Goal: Task Accomplishment & Management: Manage account settings

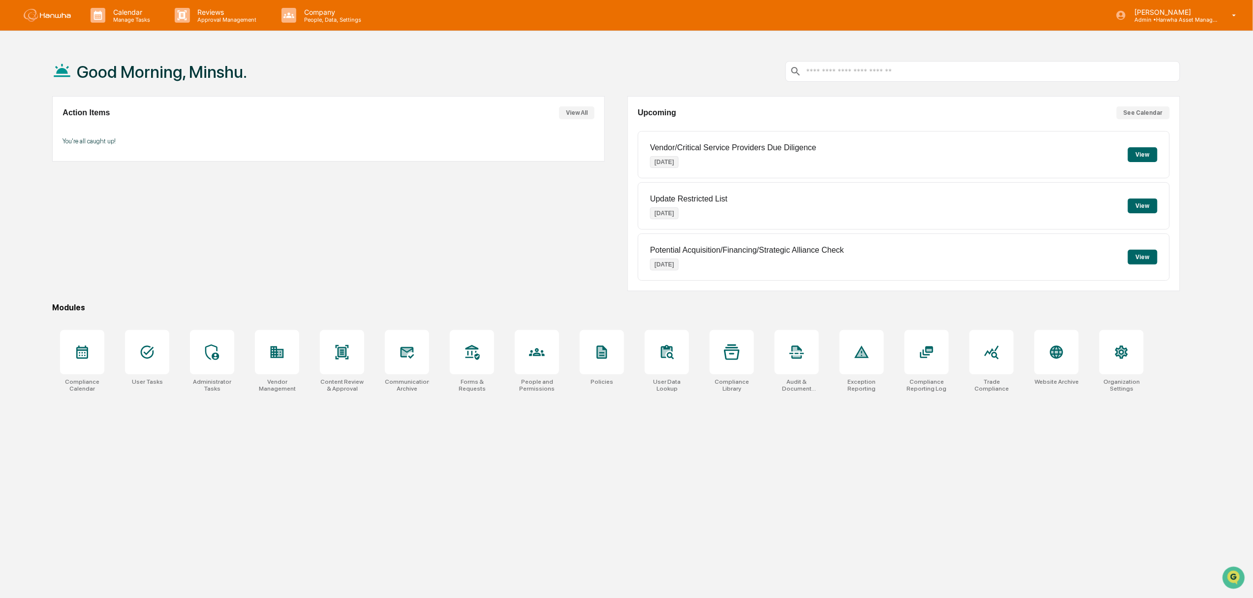
drag, startPoint x: 381, startPoint y: 83, endPoint x: 542, endPoint y: 79, distance: 161.5
click at [384, 81] on div "Good Morning, Minshu." at bounding box center [616, 71] width 1128 height 49
click at [1156, 107] on button "See Calendar" at bounding box center [1143, 112] width 53 height 13
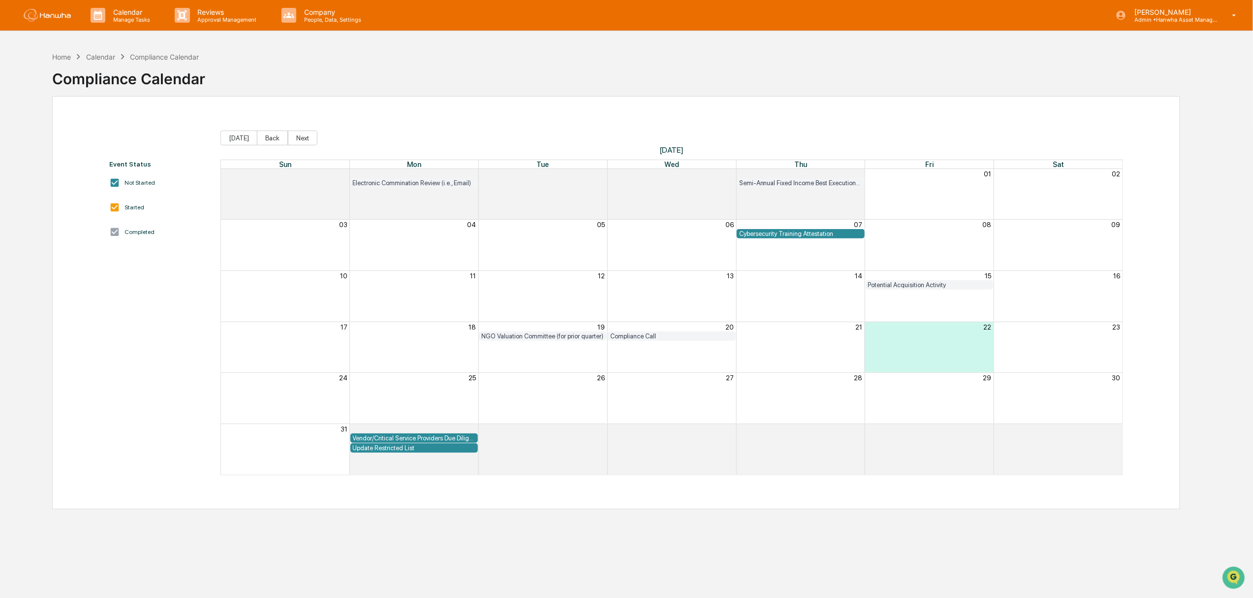
click at [790, 235] on div "Cybersecurity Training Attestation" at bounding box center [800, 233] width 123 height 7
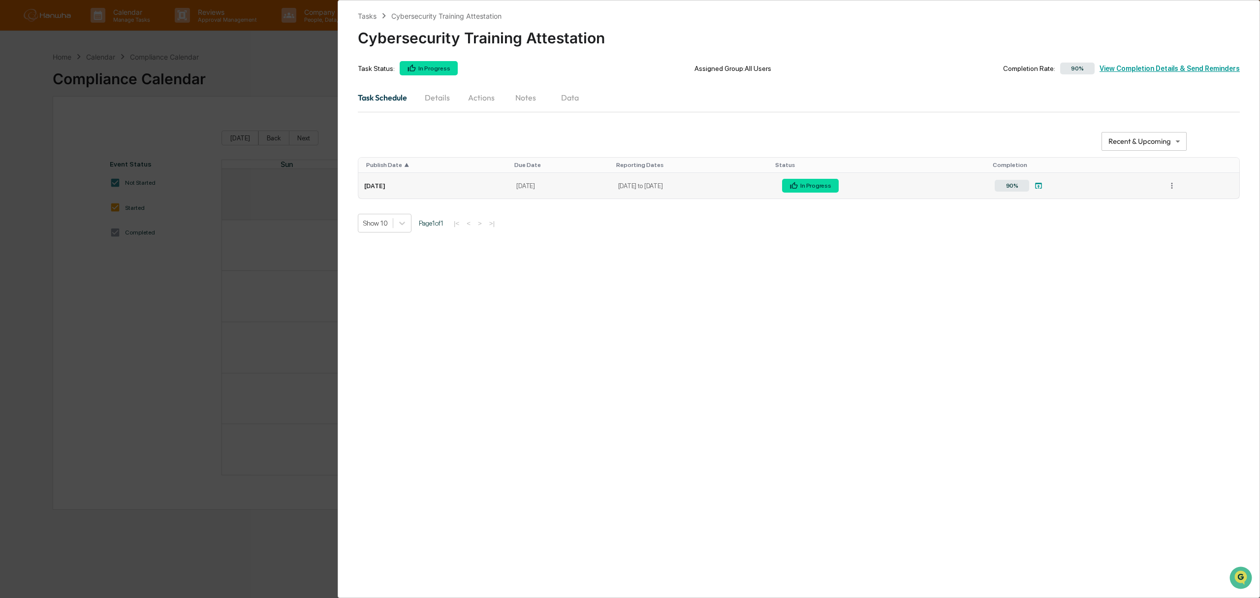
click at [1129, 186] on div "90%" at bounding box center [1073, 186] width 157 height 14
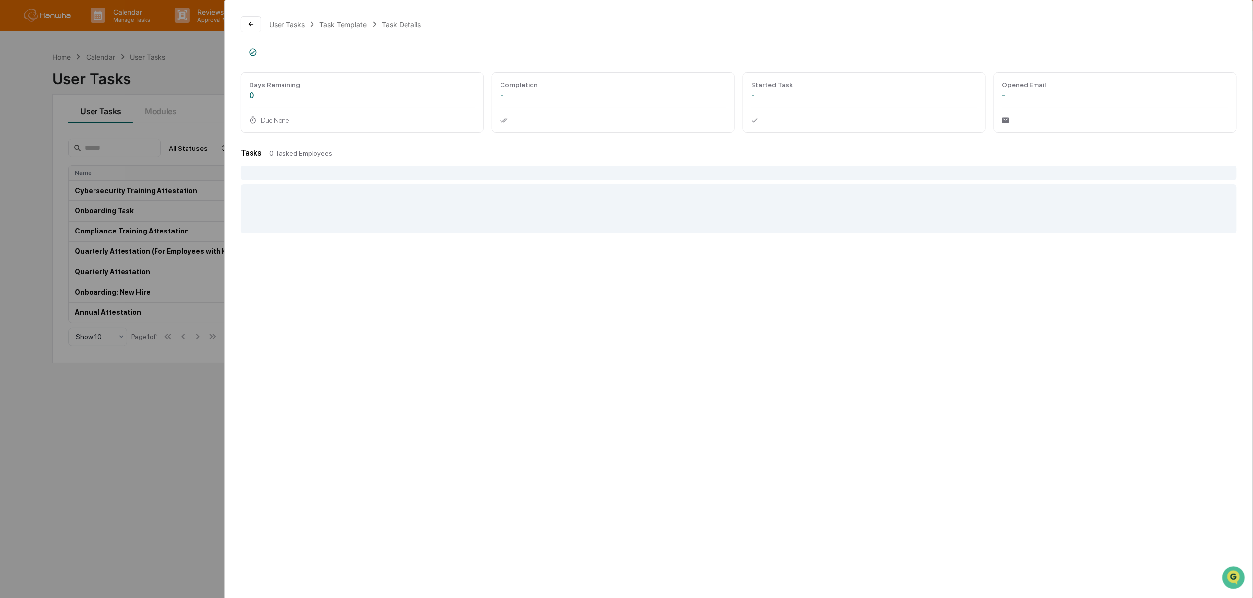
click at [102, 415] on div "User Tasks Task Template Task Details Days Remaining 0 Due None Completion - - …" at bounding box center [626, 299] width 1253 height 598
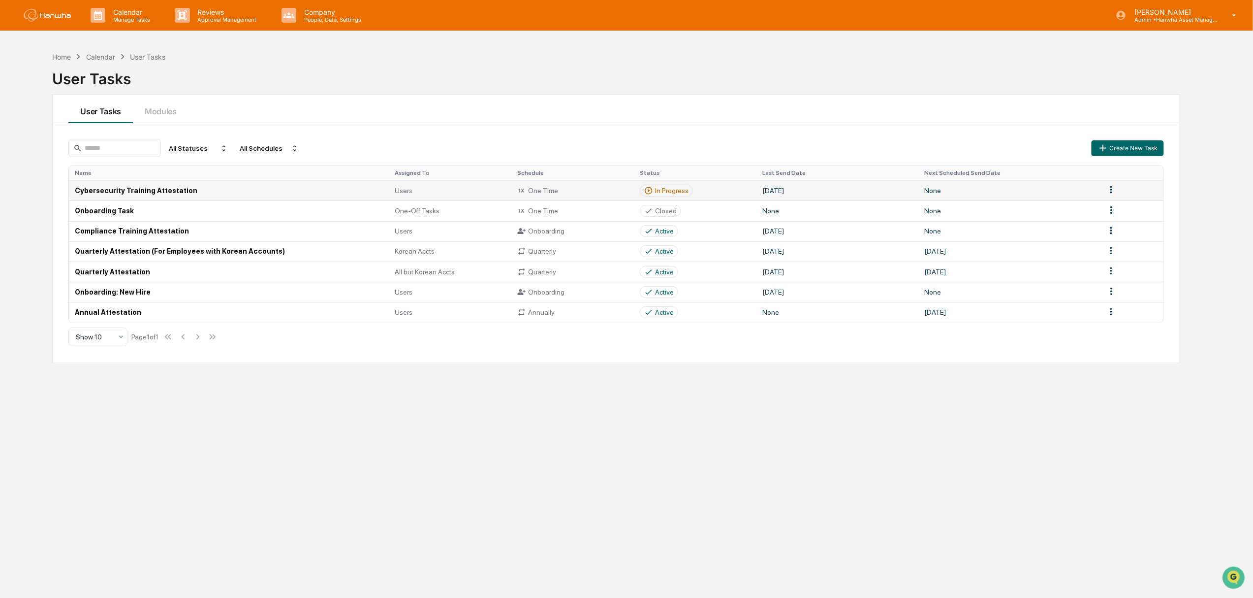
click at [109, 186] on td "Cybersecurity Training Attestation" at bounding box center [229, 190] width 320 height 20
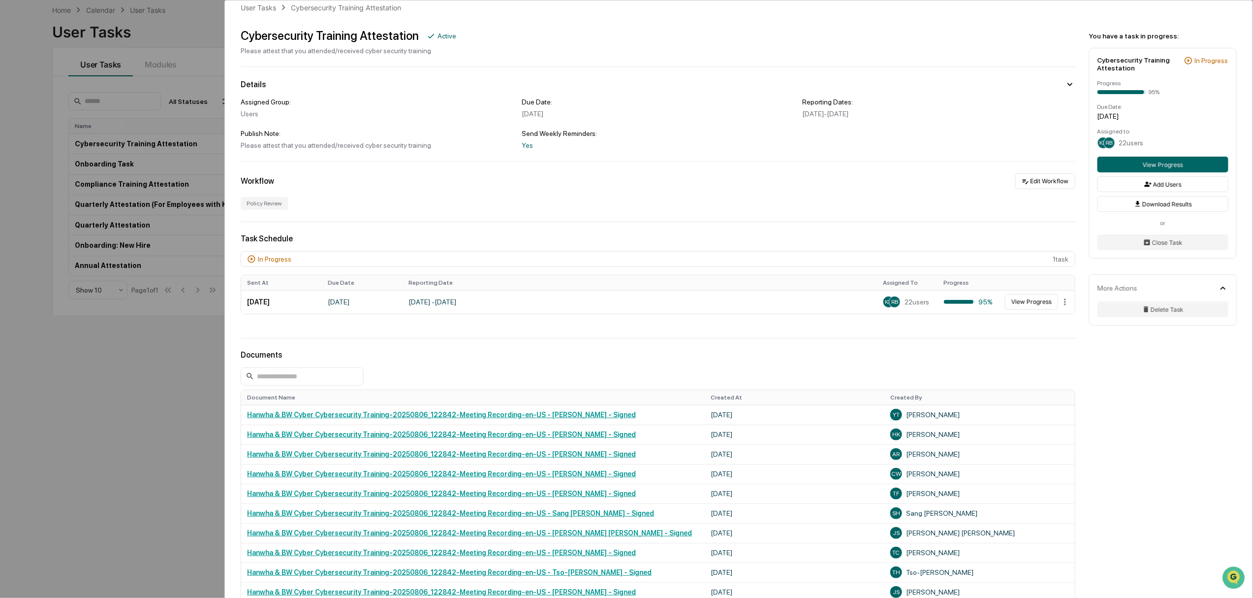
scroll to position [14, 0]
click at [1033, 304] on button "View Progress" at bounding box center [1031, 302] width 53 height 16
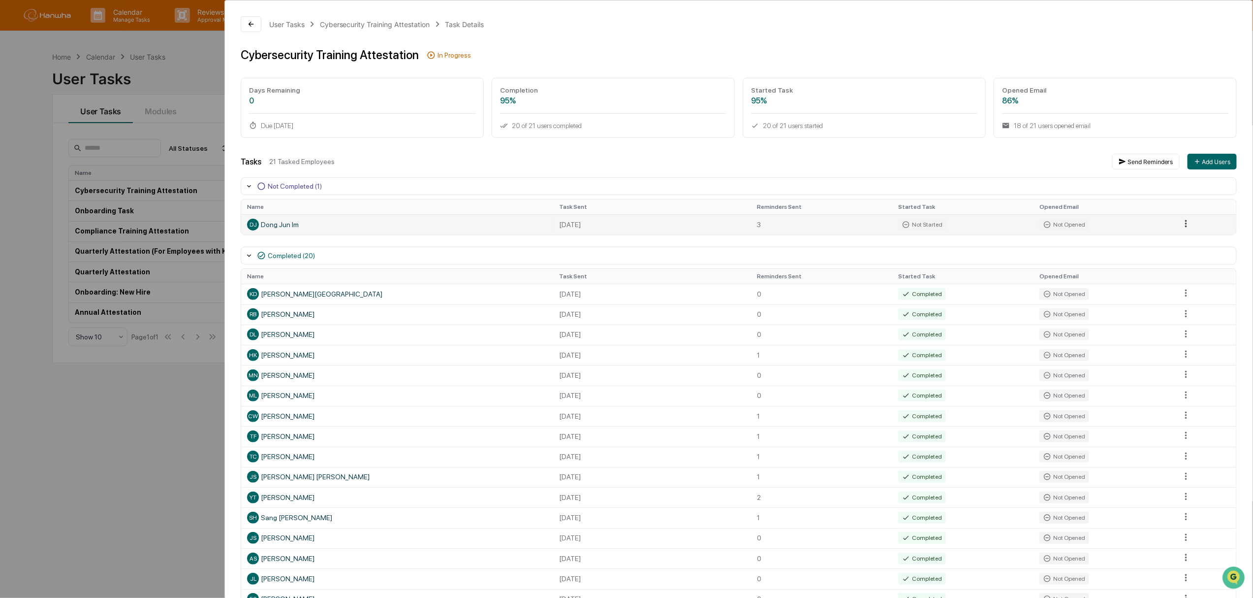
click at [1182, 223] on html "Calendar Manage Tasks Reviews Approval Management Company People, Data, Setting…" at bounding box center [626, 299] width 1253 height 598
click at [1182, 258] on div "Send Reminder" at bounding box center [1187, 259] width 74 height 16
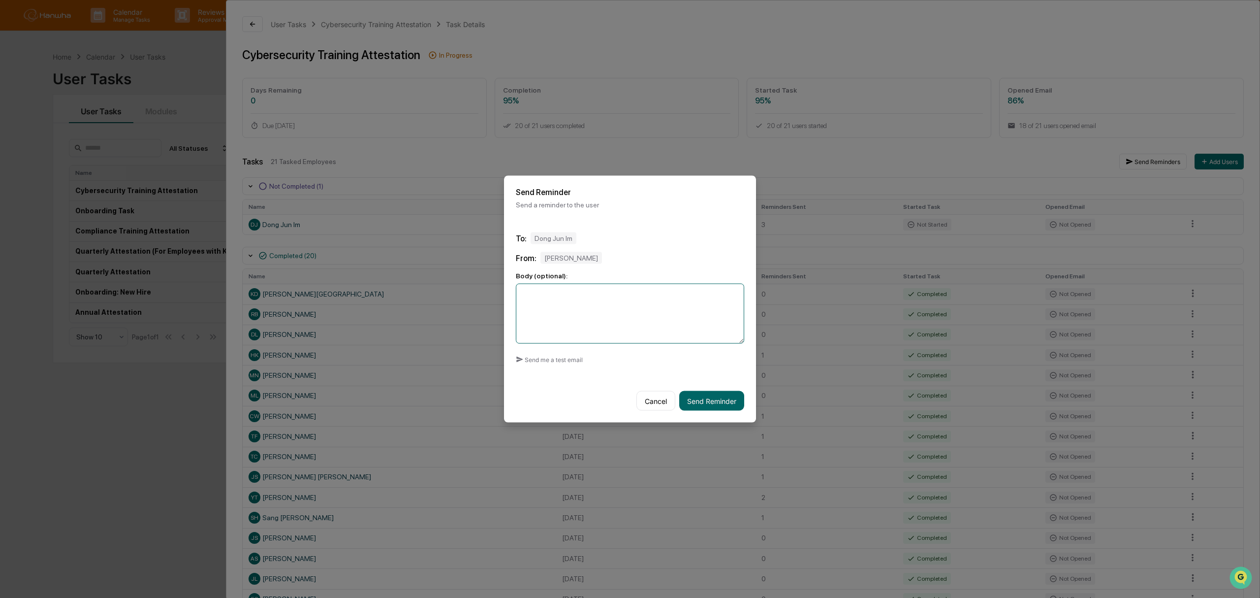
click at [656, 319] on textarea at bounding box center [630, 314] width 228 height 60
click at [664, 398] on button "Cancel" at bounding box center [655, 401] width 39 height 20
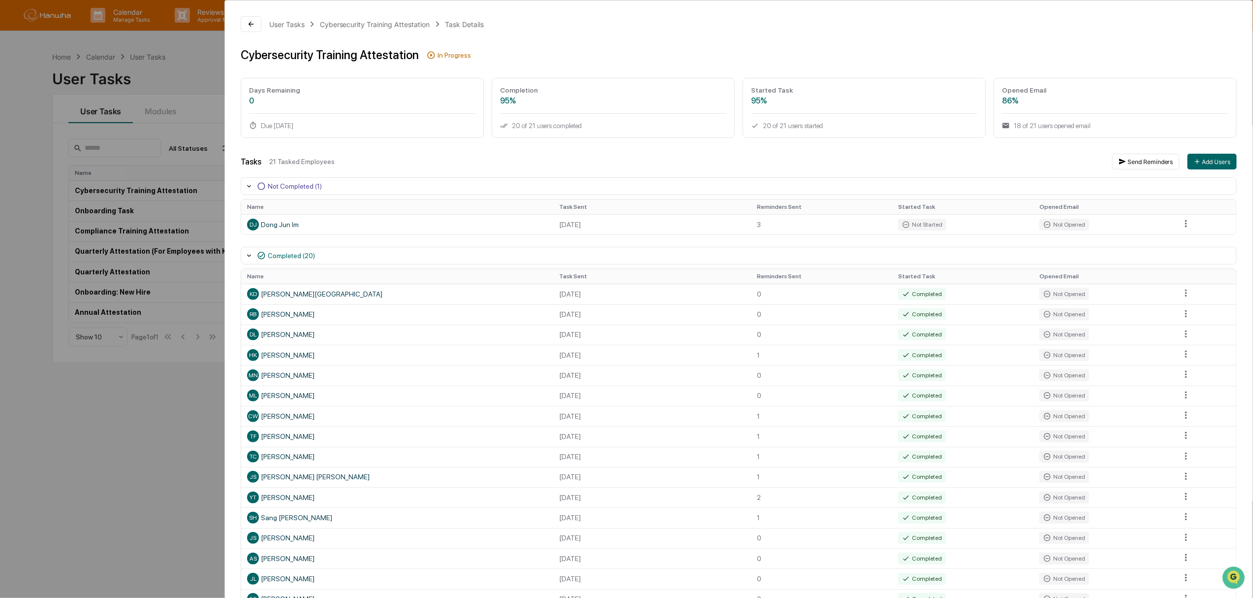
click at [130, 502] on div "User Tasks Cybersecurity Training Attestation Task Details Cybersecurity Traini…" at bounding box center [626, 299] width 1253 height 598
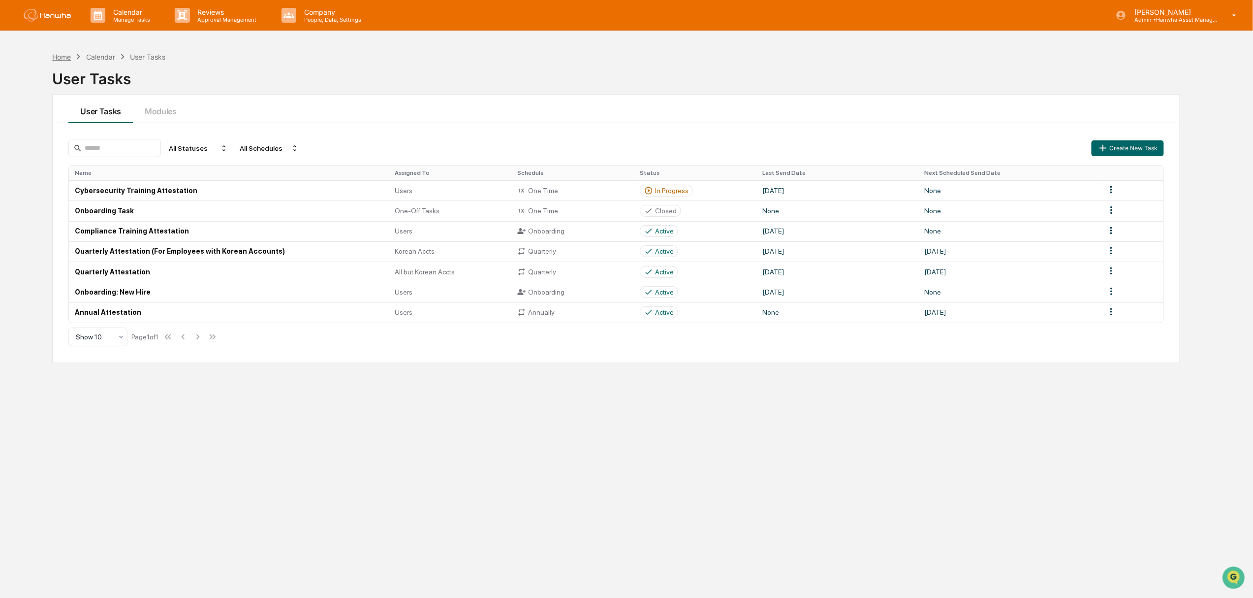
click at [60, 54] on div "Home" at bounding box center [61, 57] width 19 height 8
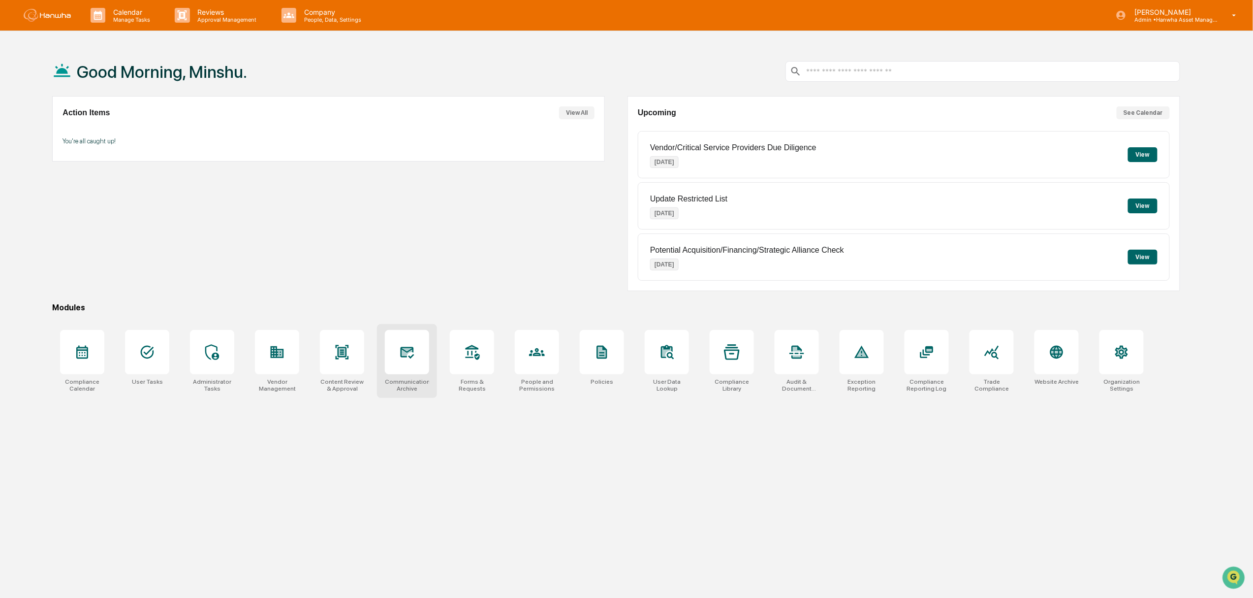
click at [410, 345] on div at bounding box center [407, 352] width 44 height 44
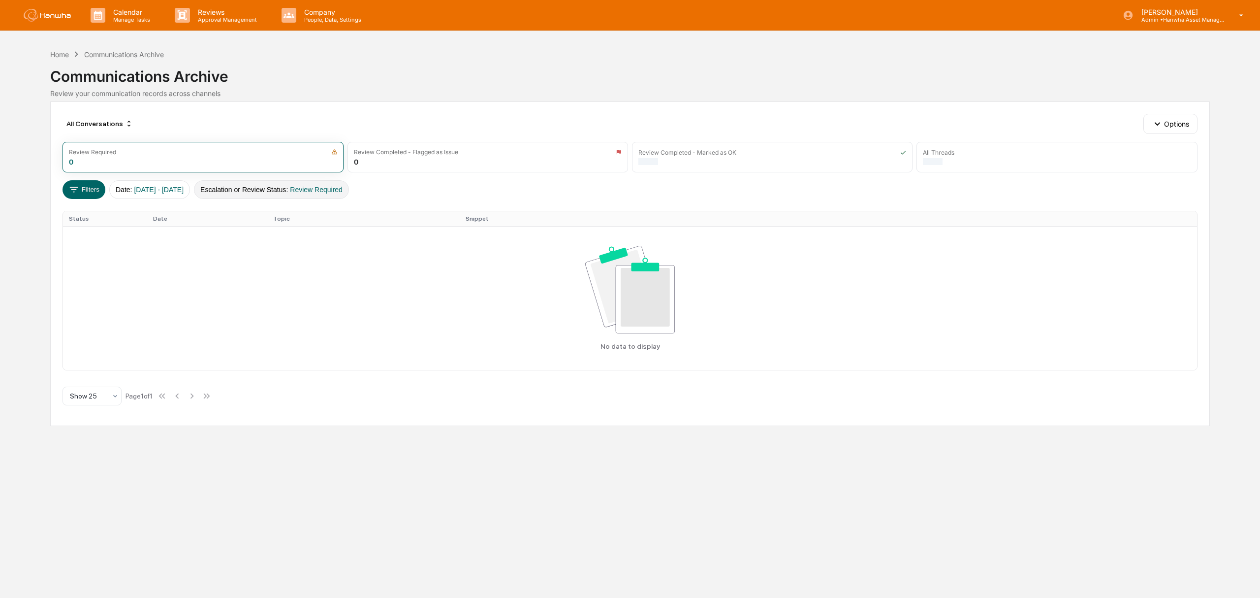
click at [343, 187] on span "Review Required" at bounding box center [316, 190] width 53 height 8
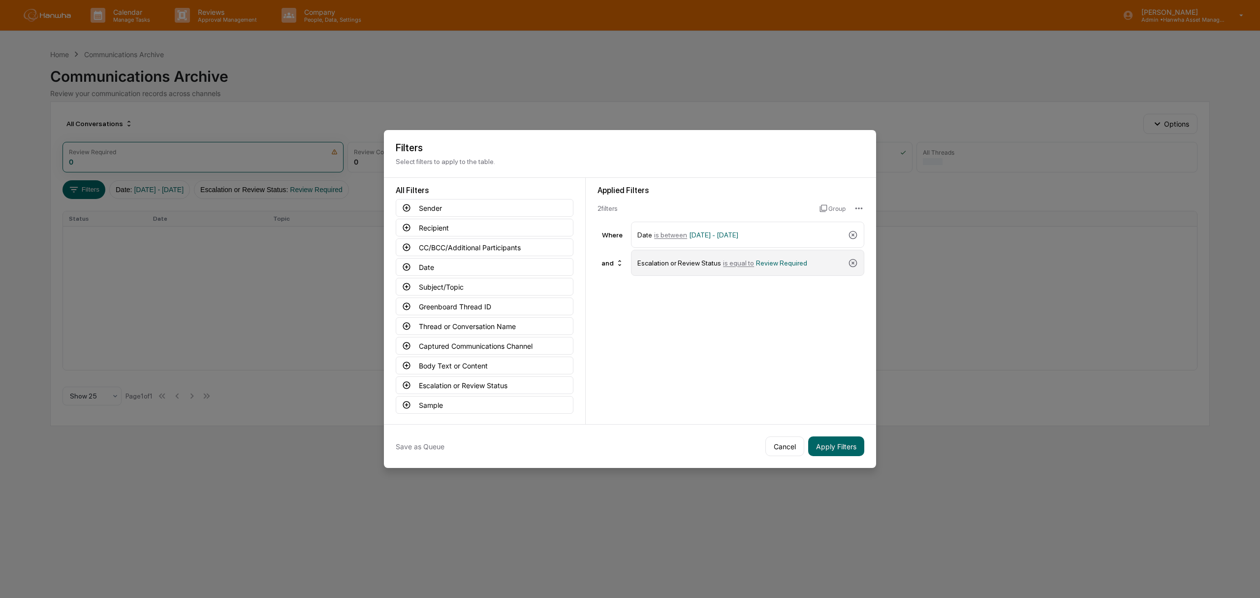
click at [845, 263] on div "Escalation or Review Status is equal to Review Required" at bounding box center [747, 263] width 233 height 26
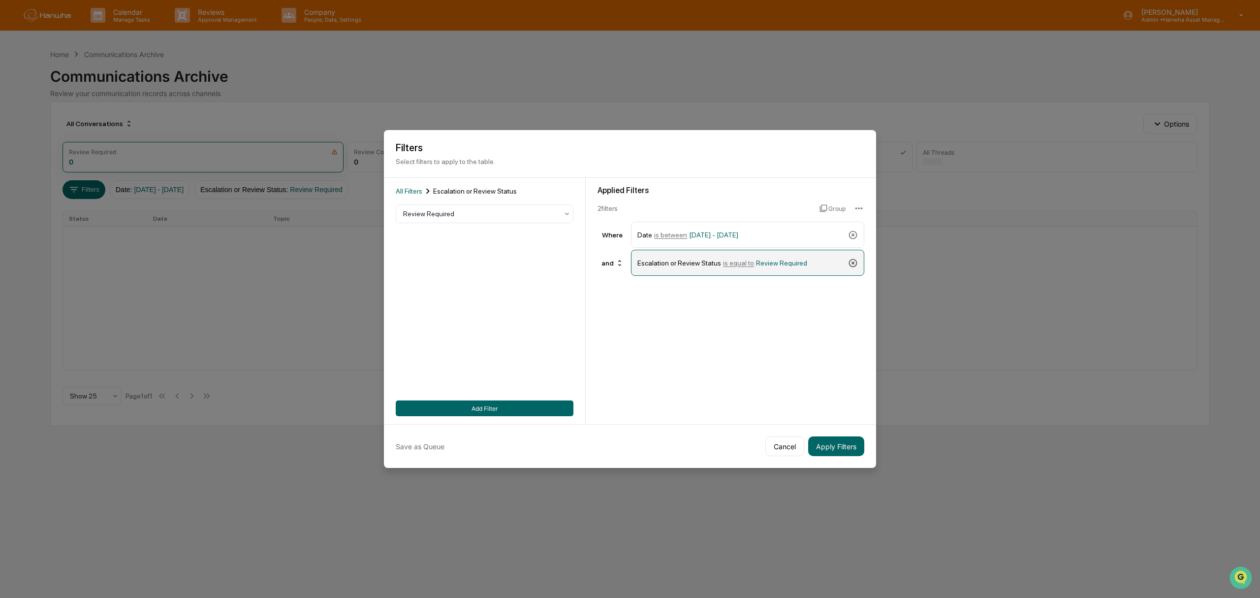
click at [850, 262] on icon at bounding box center [853, 263] width 10 height 10
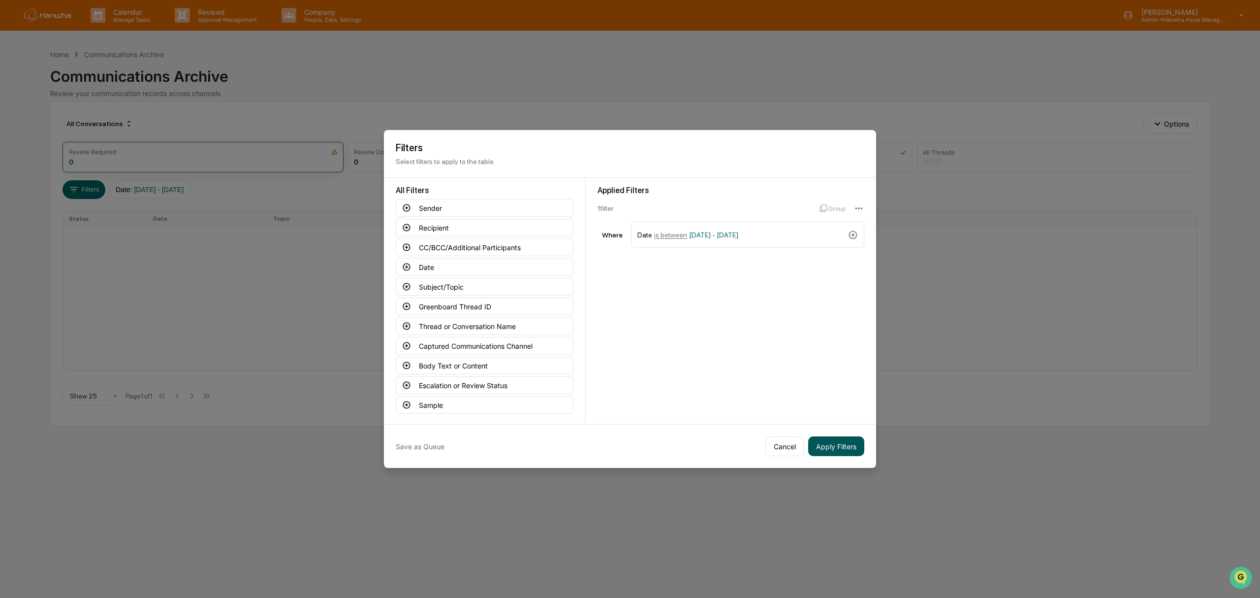
click at [837, 442] on button "Apply Filters" at bounding box center [836, 446] width 56 height 20
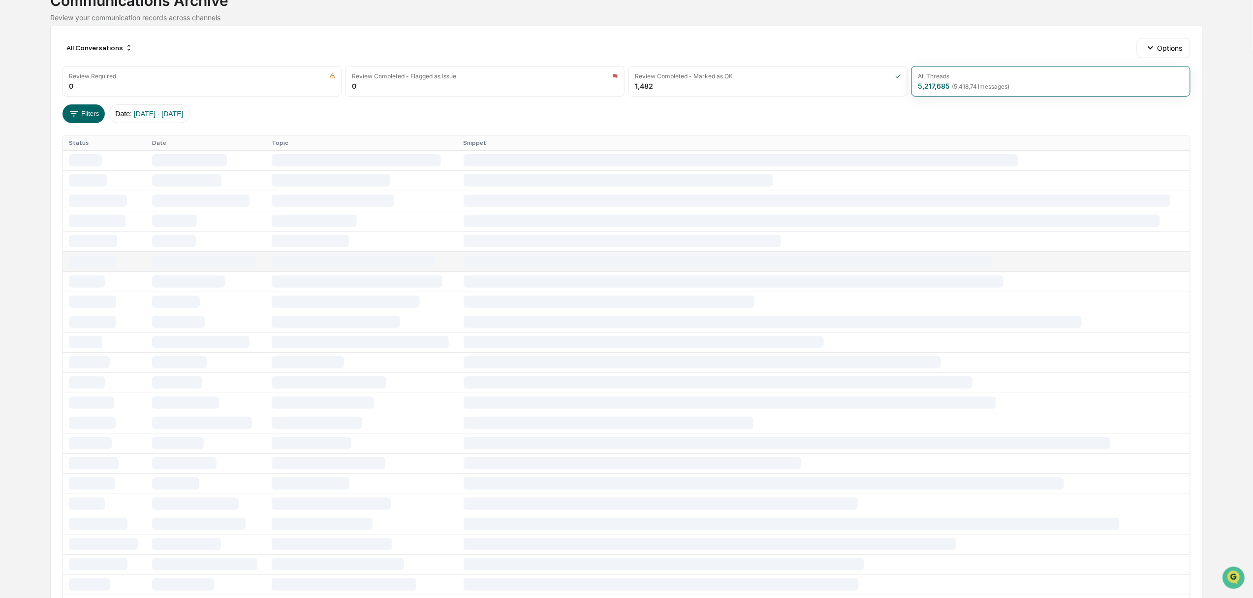
scroll to position [59, 0]
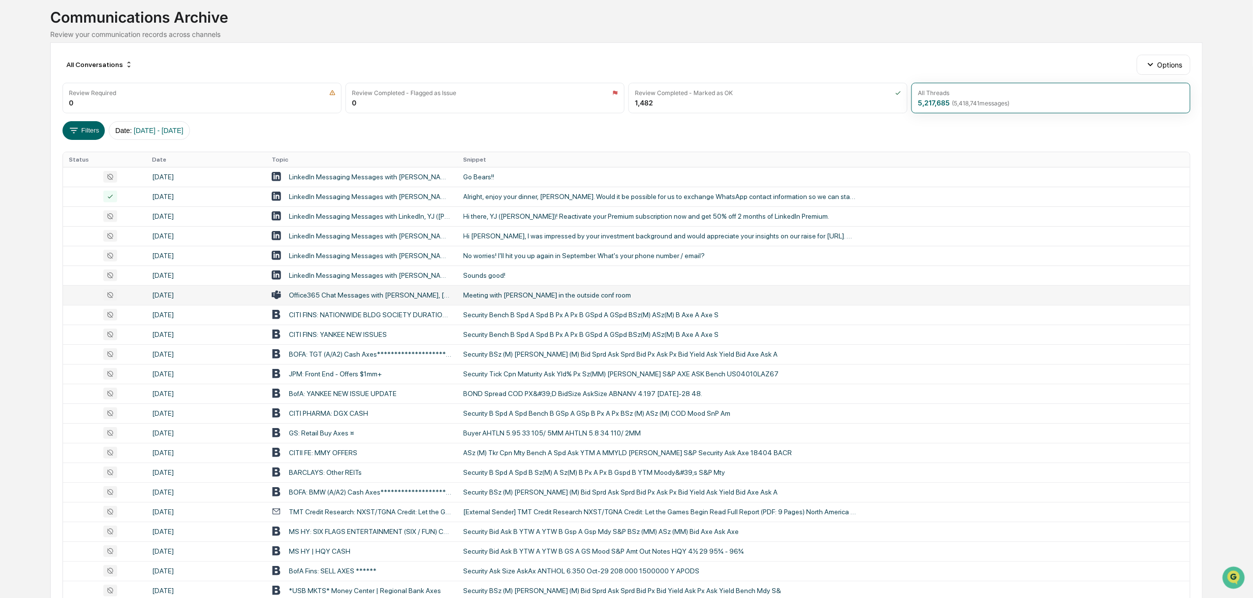
click at [377, 295] on div "Office365 Chat Messages with [PERSON_NAME], [PERSON_NAME] on [DATE]" at bounding box center [370, 295] width 162 height 8
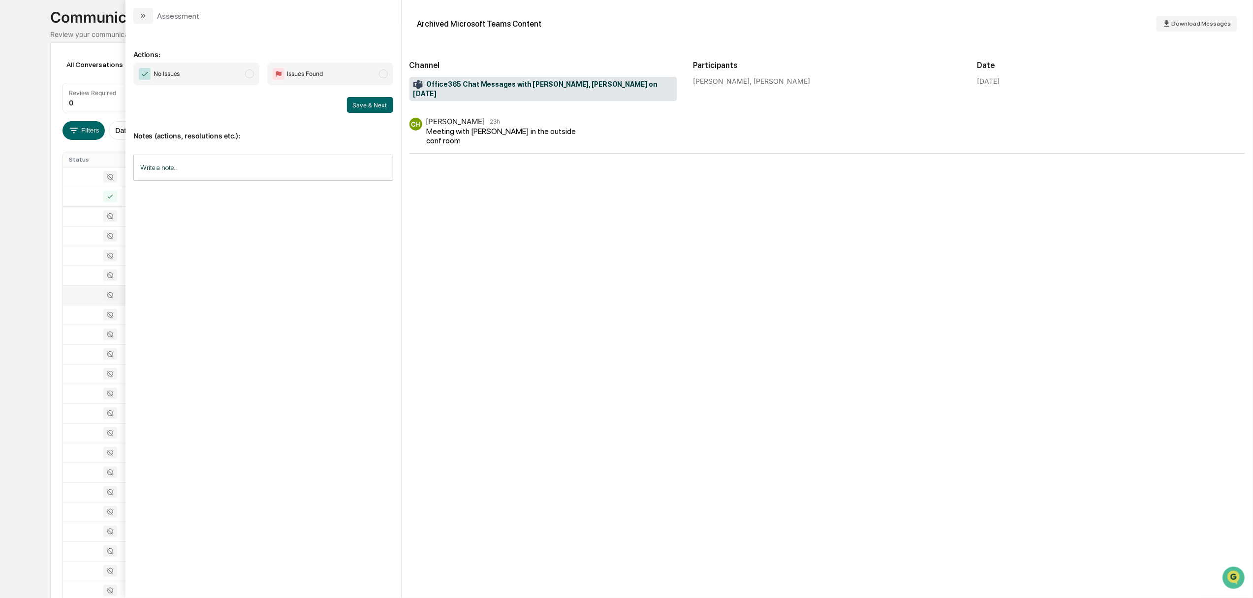
click at [26, 48] on div "Calendar Manage Tasks Reviews Approval Management Company People, Data, Setting…" at bounding box center [626, 328] width 1253 height 774
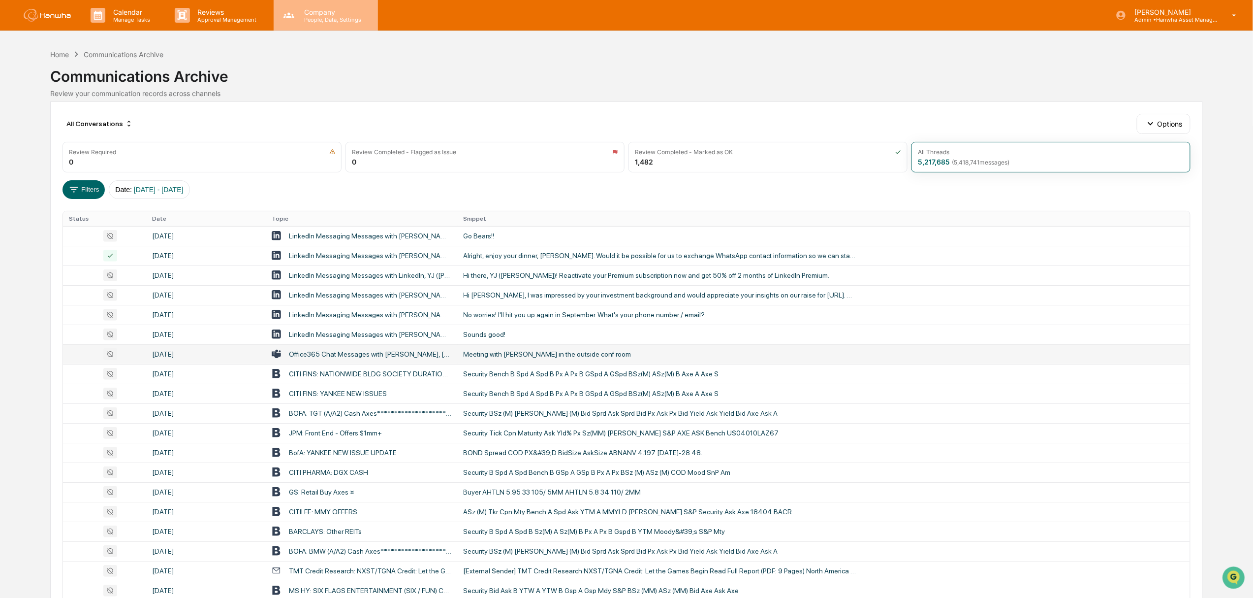
click at [291, 13] on icon at bounding box center [289, 15] width 15 height 15
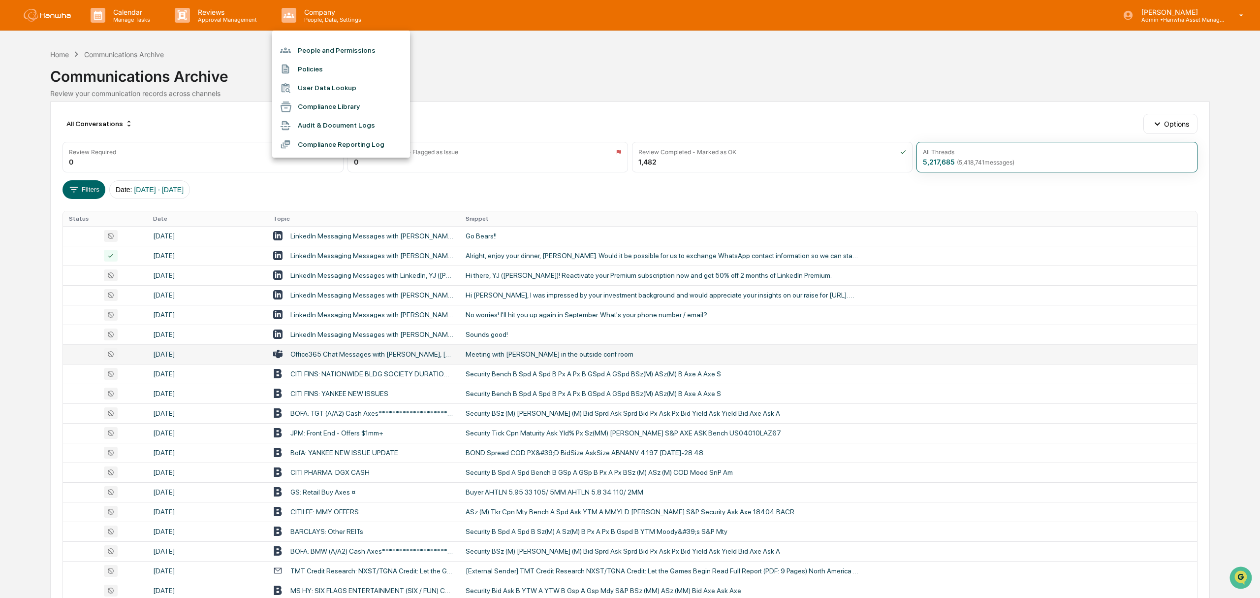
click at [339, 48] on li "People and Permissions" at bounding box center [341, 50] width 138 height 19
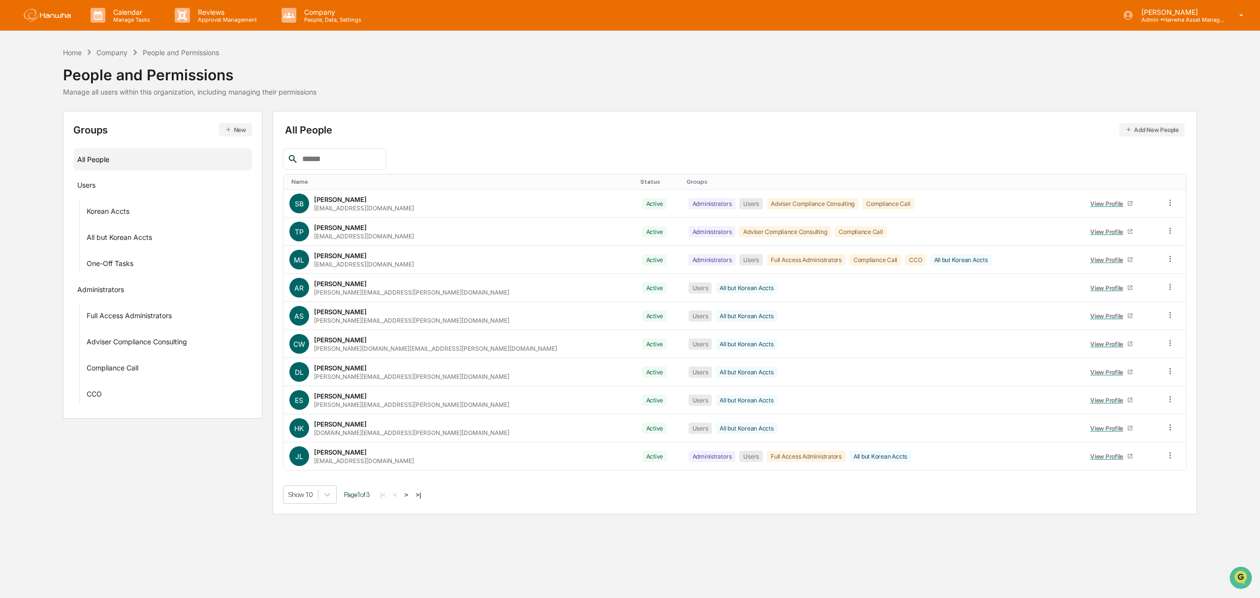
click at [423, 493] on button ">|" at bounding box center [417, 494] width 11 height 8
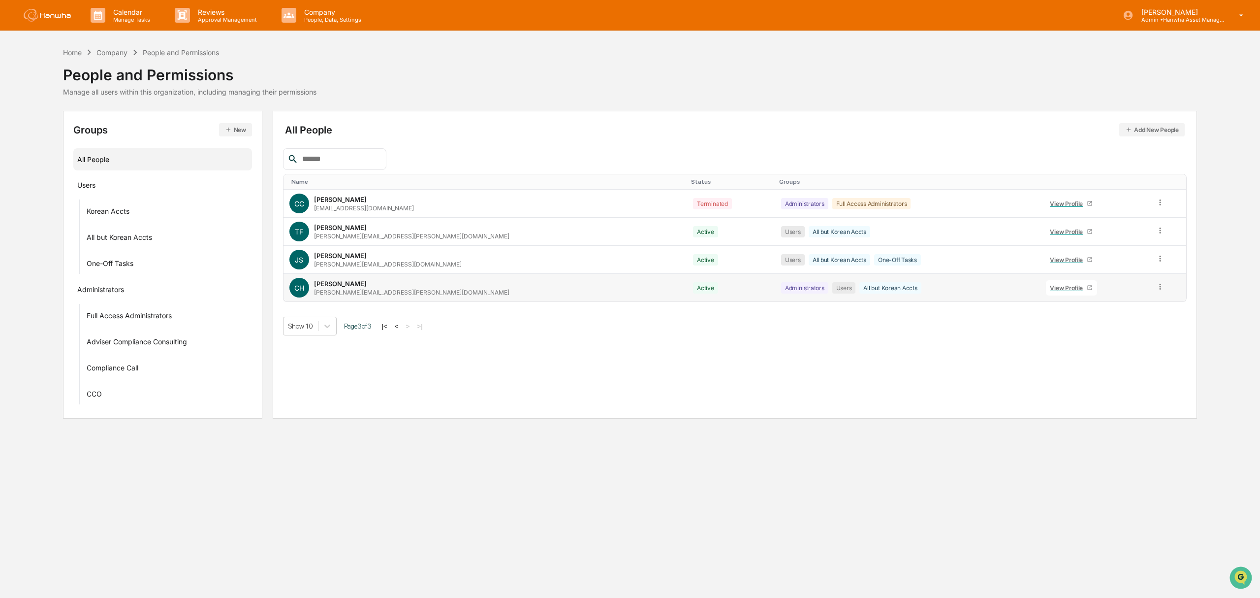
click at [1156, 288] on icon at bounding box center [1160, 286] width 9 height 9
click at [1145, 303] on div "Groups & Permissions" at bounding box center [1116, 303] width 82 height 12
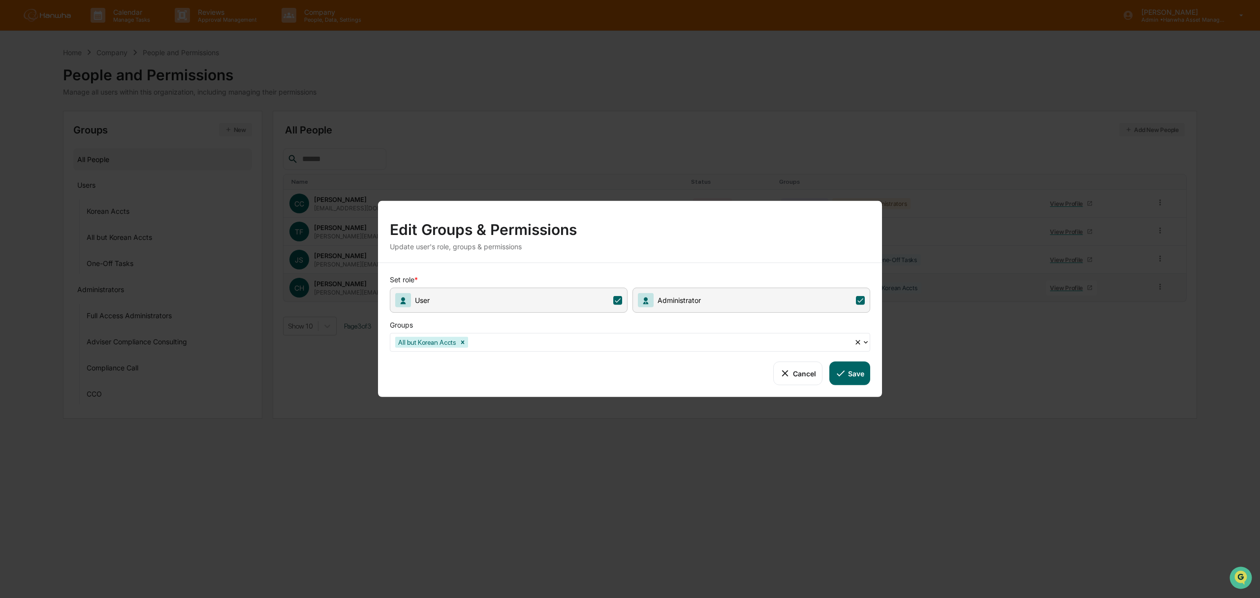
click at [864, 343] on icon at bounding box center [866, 342] width 8 height 8
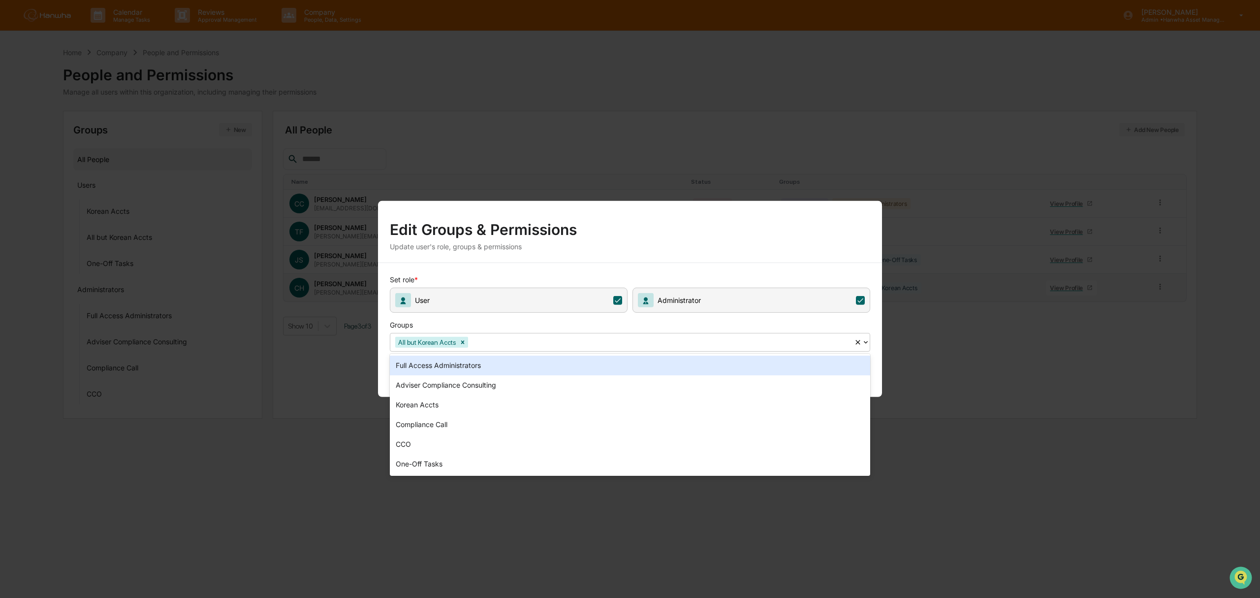
click at [514, 366] on div "Full Access Administrators" at bounding box center [630, 365] width 480 height 20
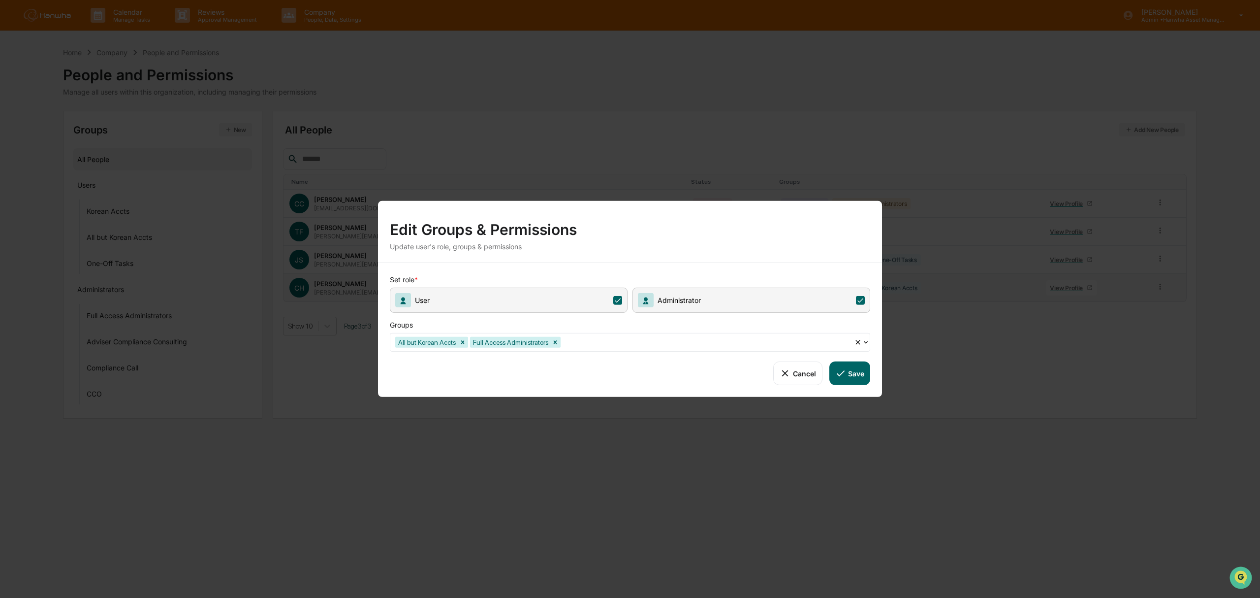
click at [858, 377] on button "Save" at bounding box center [849, 373] width 41 height 24
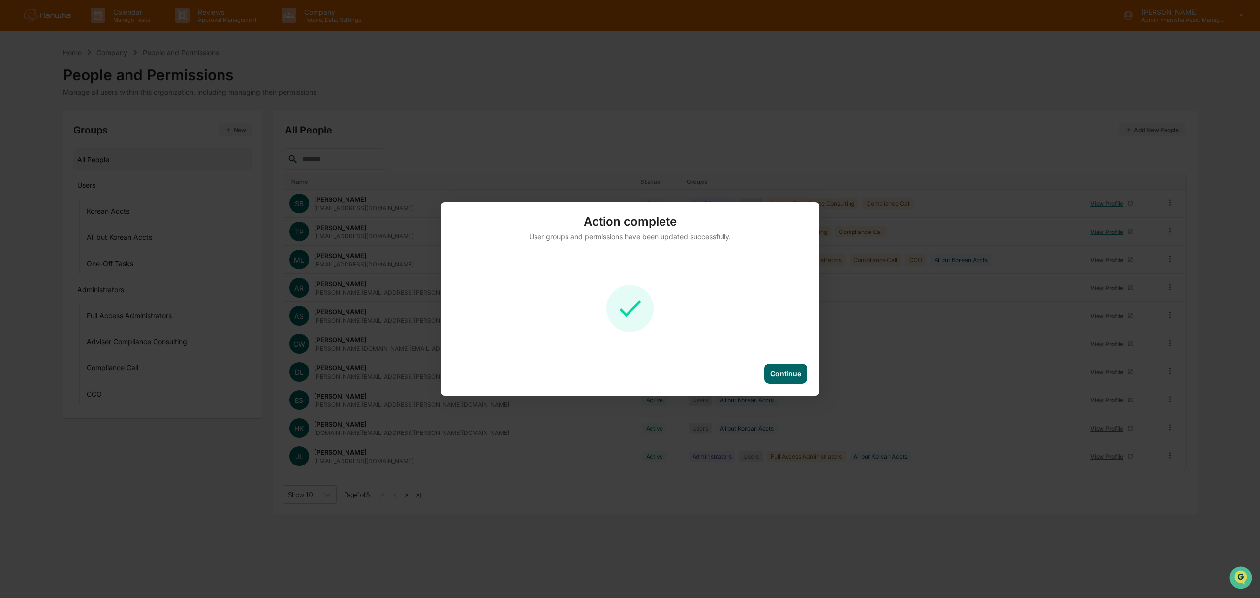
click at [790, 373] on div "Continue" at bounding box center [785, 373] width 31 height 8
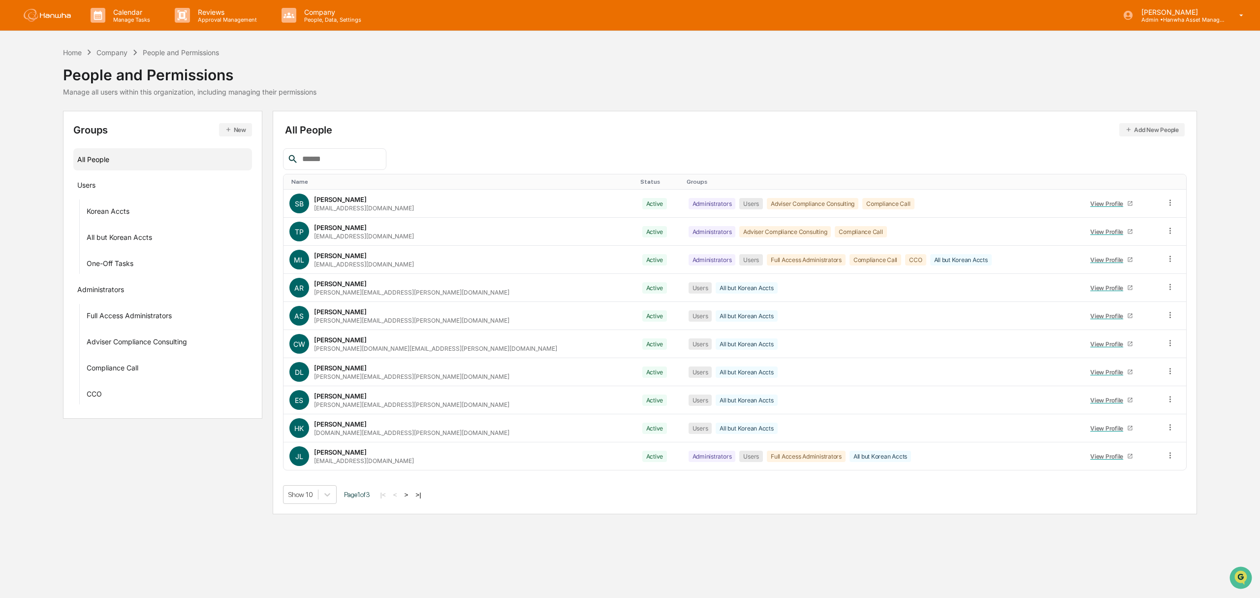
click at [69, 10] on img at bounding box center [47, 15] width 47 height 13
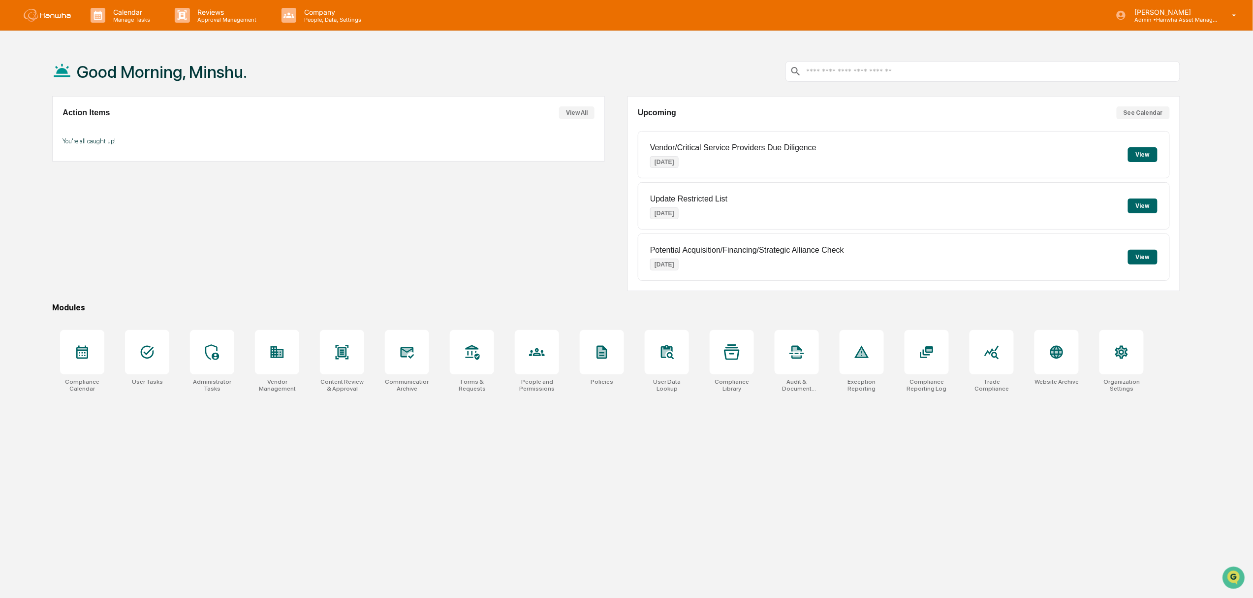
click at [229, 223] on div "Action Items View All You're all caught up!" at bounding box center [328, 193] width 553 height 195
click at [410, 358] on icon at bounding box center [408, 353] width 14 height 12
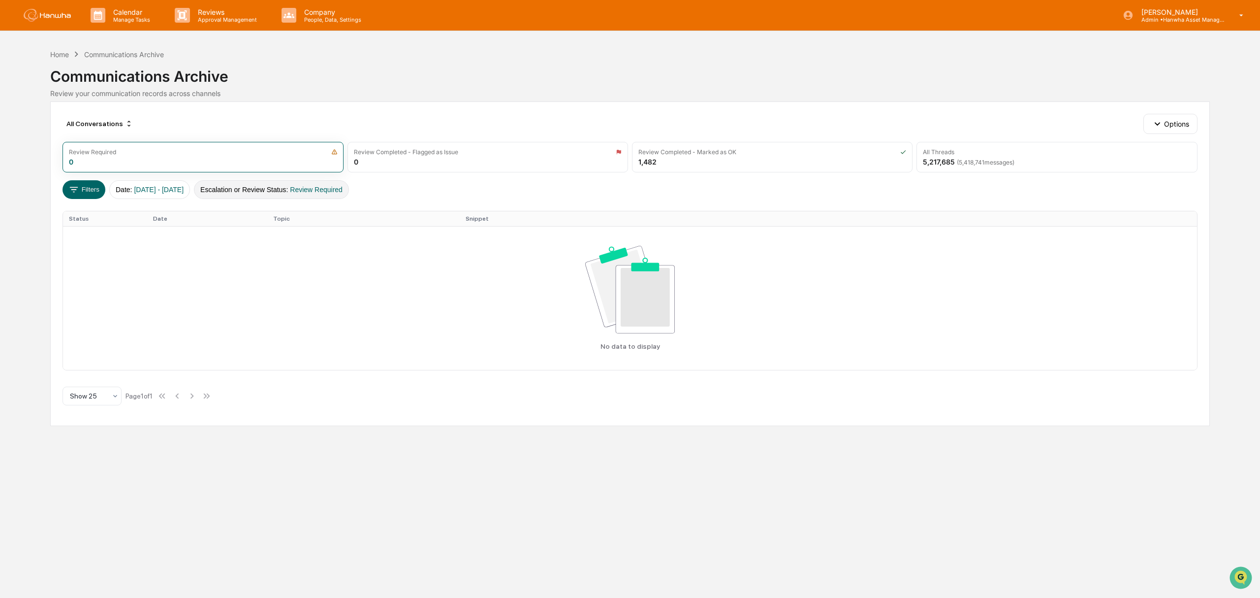
click at [343, 193] on span "Review Required" at bounding box center [316, 190] width 53 height 8
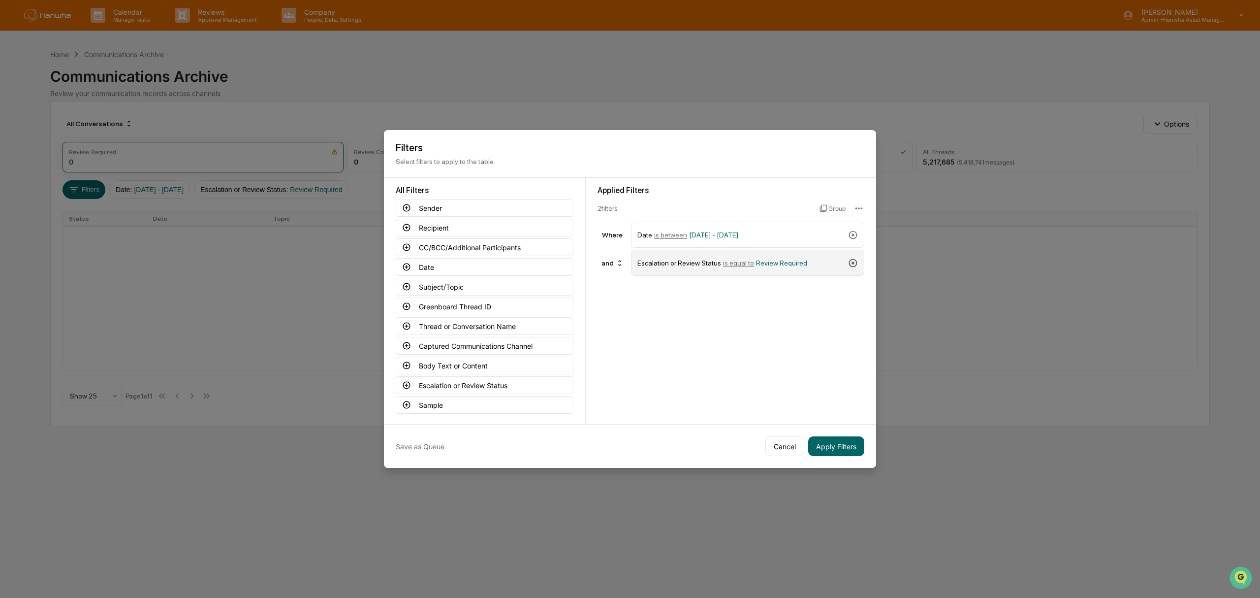
click at [854, 260] on icon at bounding box center [853, 262] width 8 height 8
click at [841, 449] on button "Apply Filters" at bounding box center [836, 446] width 56 height 20
